Goal: Task Accomplishment & Management: Manage account settings

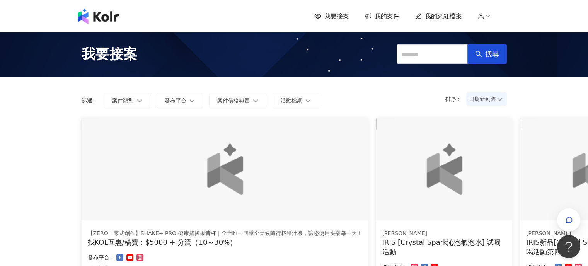
click at [380, 15] on span "我的案件" at bounding box center [387, 16] width 25 height 9
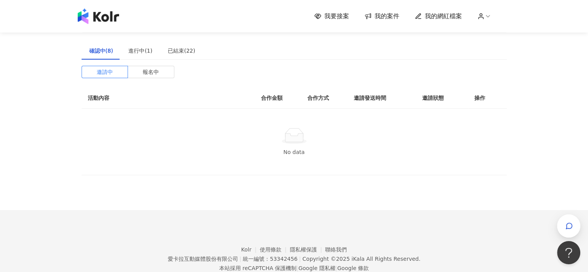
click at [113, 28] on div "我要接案 我的案件 我的網紅檔案" at bounding box center [294, 16] width 588 height 32
click at [111, 25] on div "我要接案 我的案件 我的網紅檔案" at bounding box center [294, 16] width 588 height 32
click at [110, 22] on img at bounding box center [98, 16] width 41 height 15
